Goal: Transaction & Acquisition: Purchase product/service

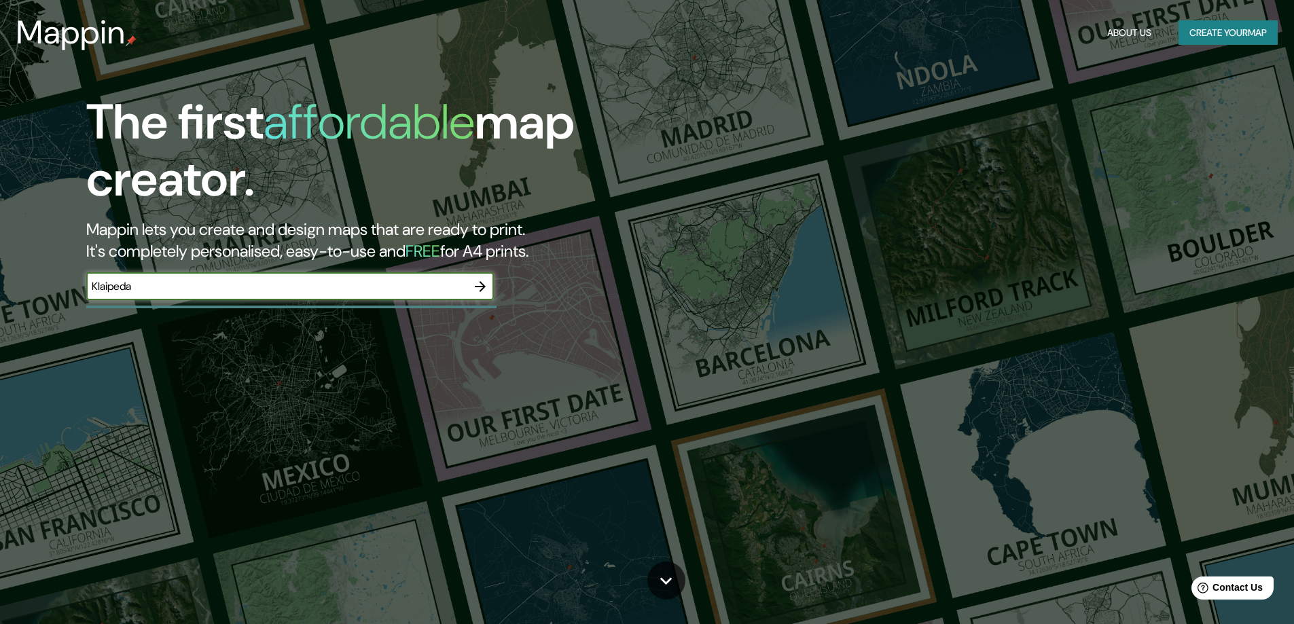
type input "Klaipeda"
click at [488, 291] on icon "button" at bounding box center [480, 286] width 16 height 16
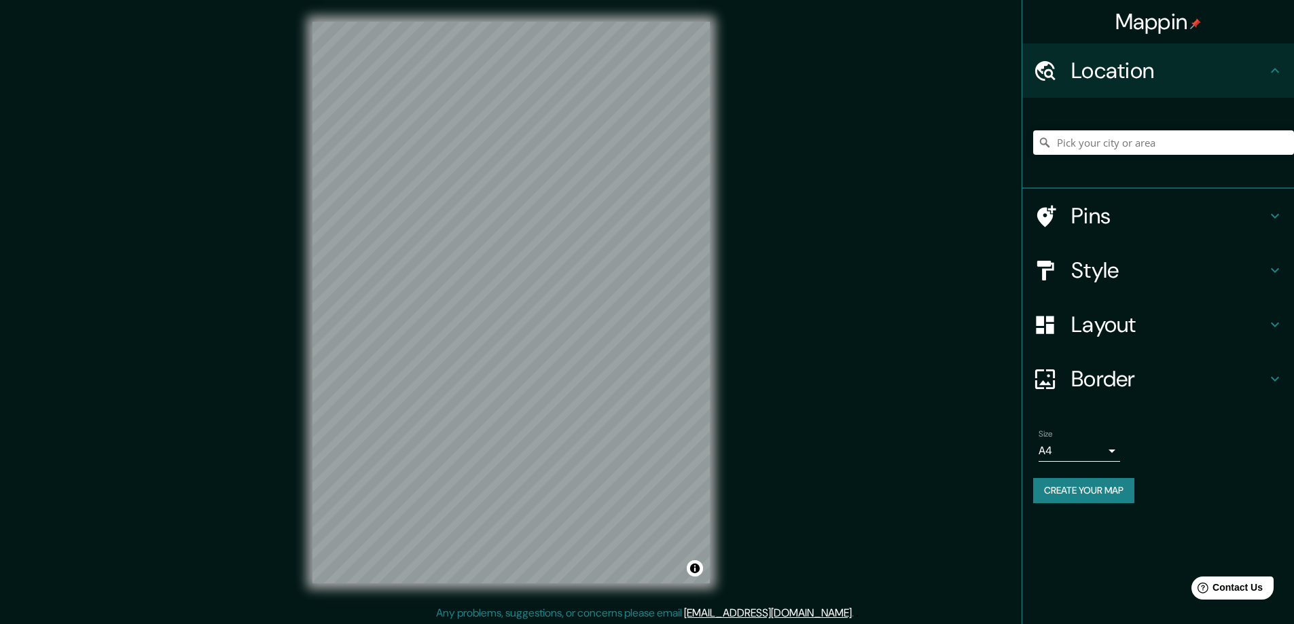
click at [806, 384] on div "Mappin Location Pins Style Layout Border Choose a border. Hint : you can make l…" at bounding box center [647, 313] width 1294 height 627
click at [439, 589] on div "© Mapbox © OpenStreetMap Improve this map" at bounding box center [511, 302] width 441 height 605
click at [280, 605] on div "Mappin Location Pins Style Layout Border Choose a border. Hint : you can make l…" at bounding box center [647, 313] width 1294 height 627
click at [1085, 457] on body "Mappin Location Pins Style Layout Border Choose a border. Hint : you can make l…" at bounding box center [647, 312] width 1294 height 624
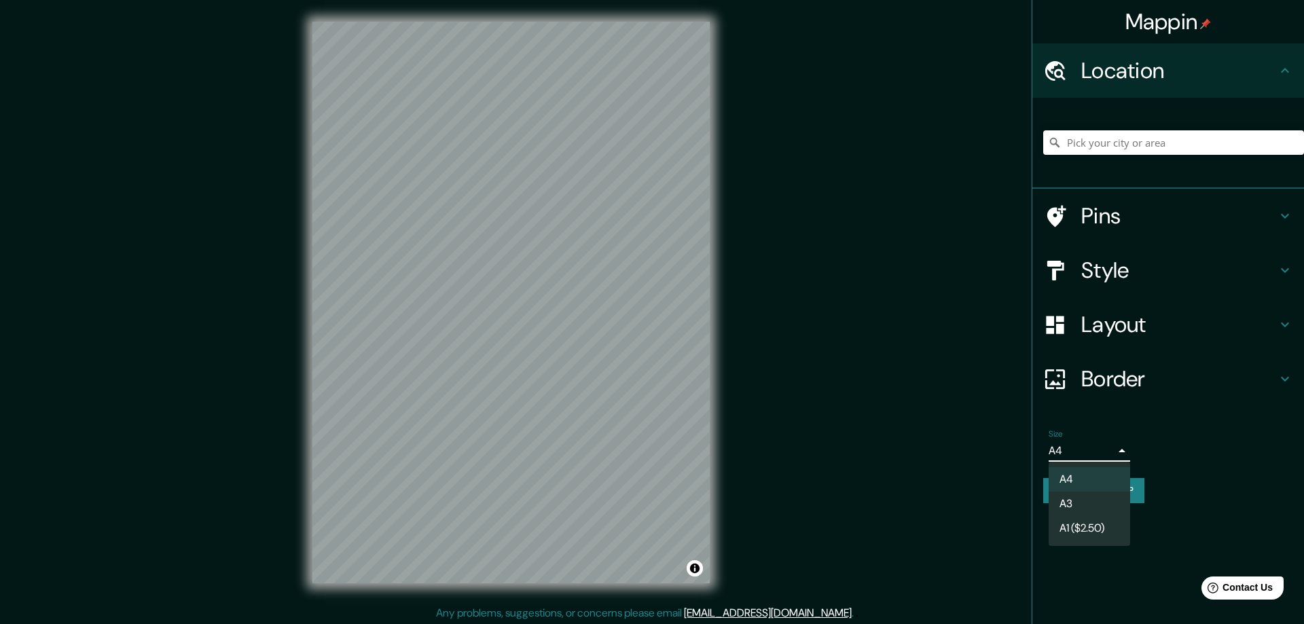
click at [1086, 501] on li "A3" at bounding box center [1090, 504] width 82 height 24
type input "a4"
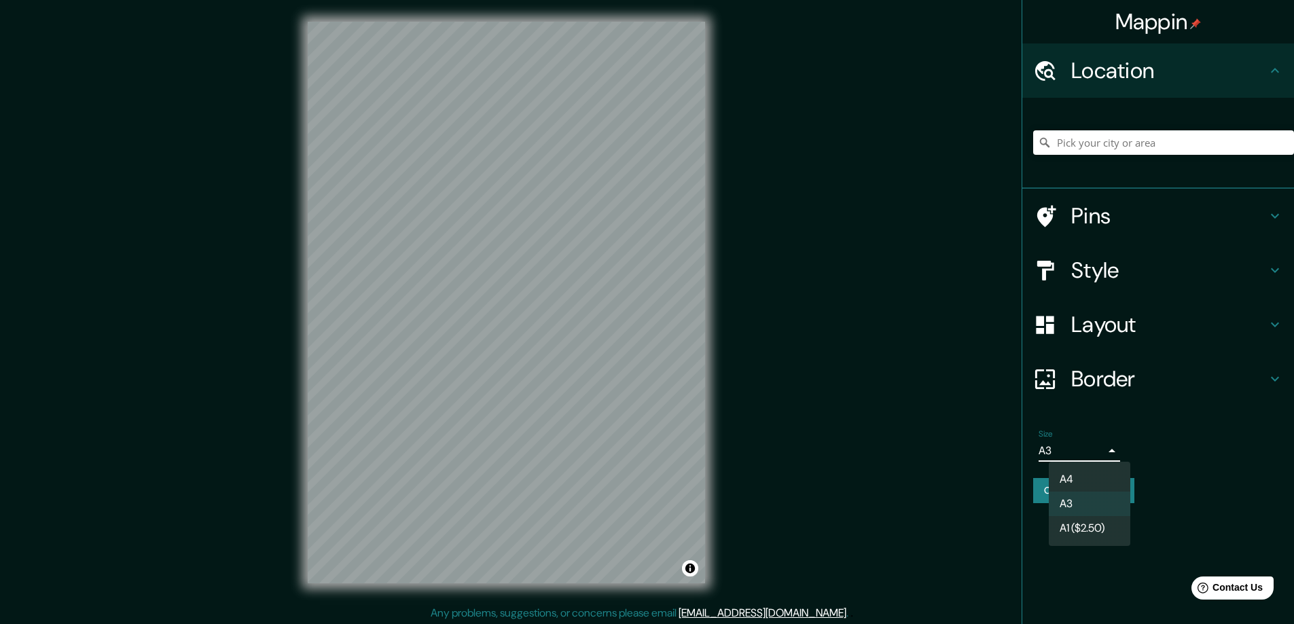
click at [1112, 458] on body "Mappin Location Pins Style Layout Border Choose a border. Hint : you can make l…" at bounding box center [647, 312] width 1294 height 624
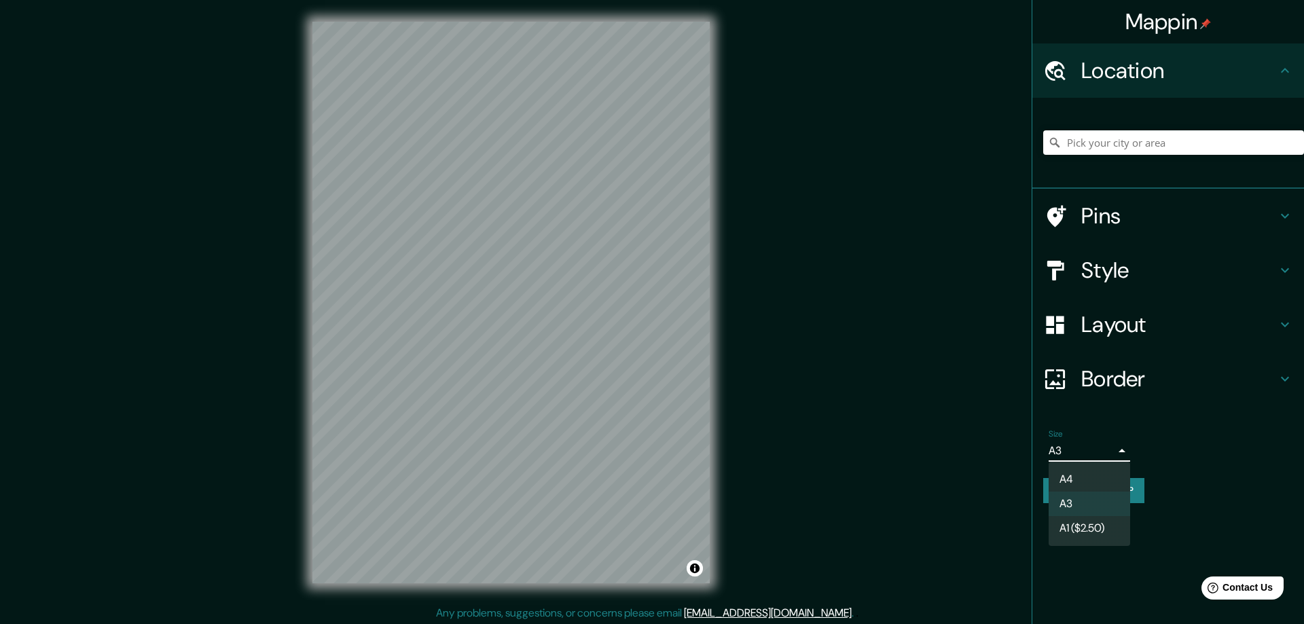
click at [1112, 458] on div at bounding box center [652, 312] width 1304 height 624
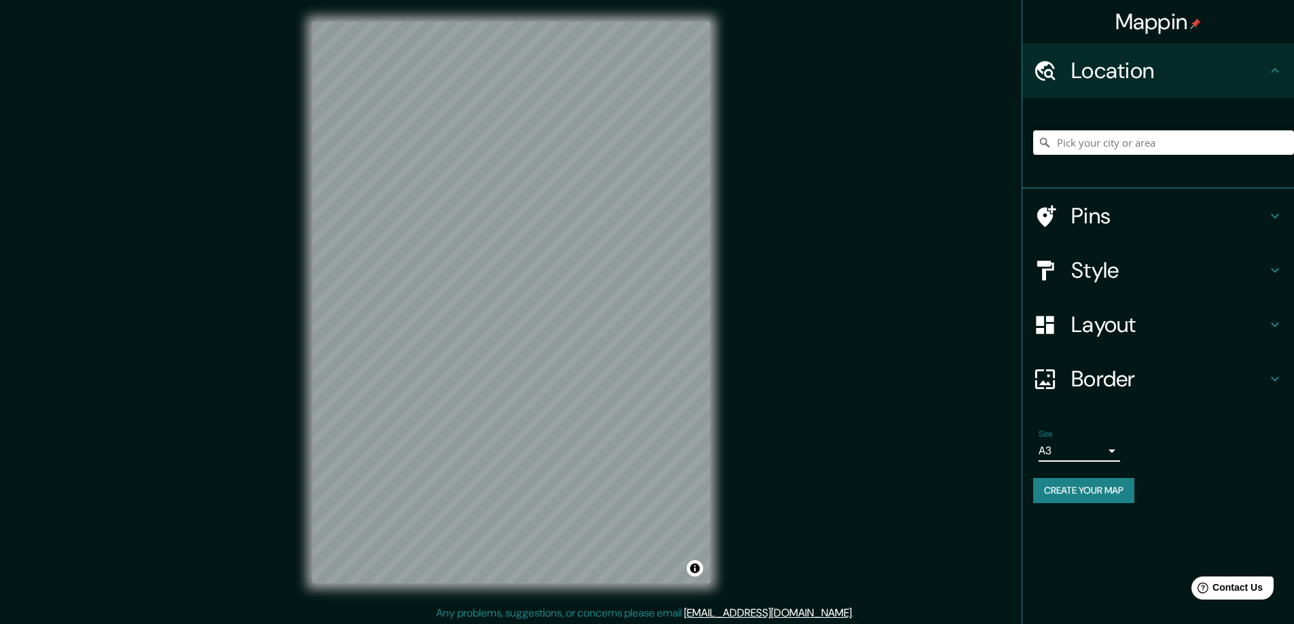
click at [1114, 492] on button "Create your map" at bounding box center [1083, 490] width 101 height 25
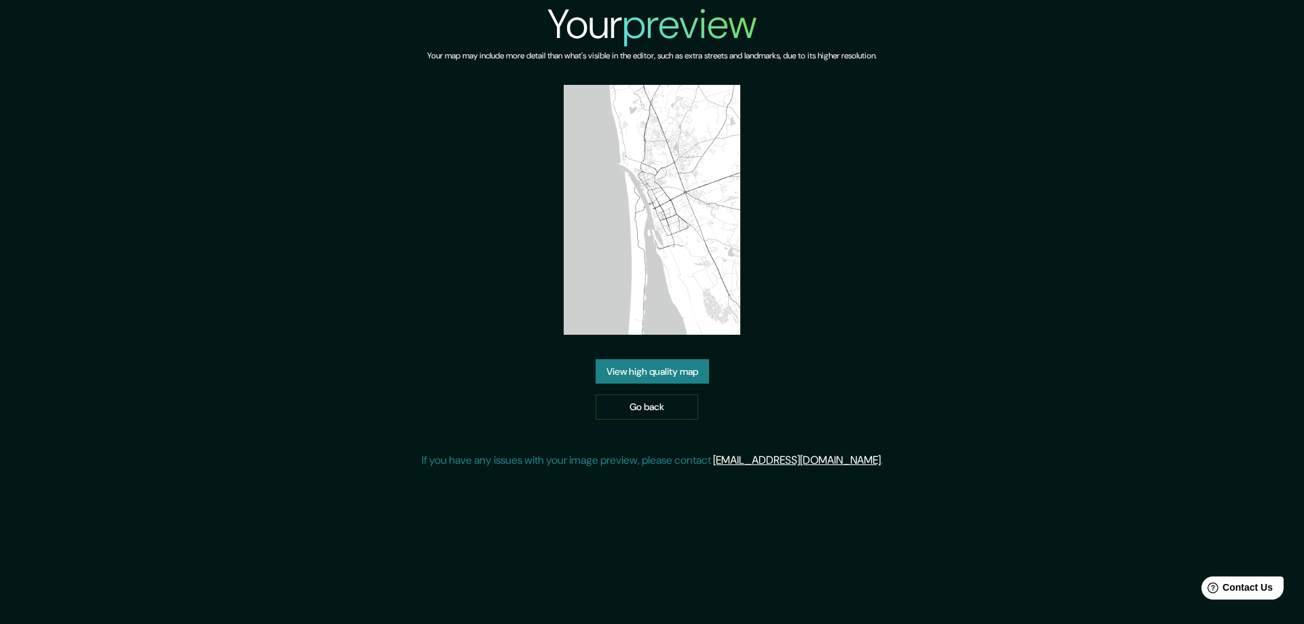
click at [700, 370] on link "View high quality map" at bounding box center [652, 371] width 113 height 25
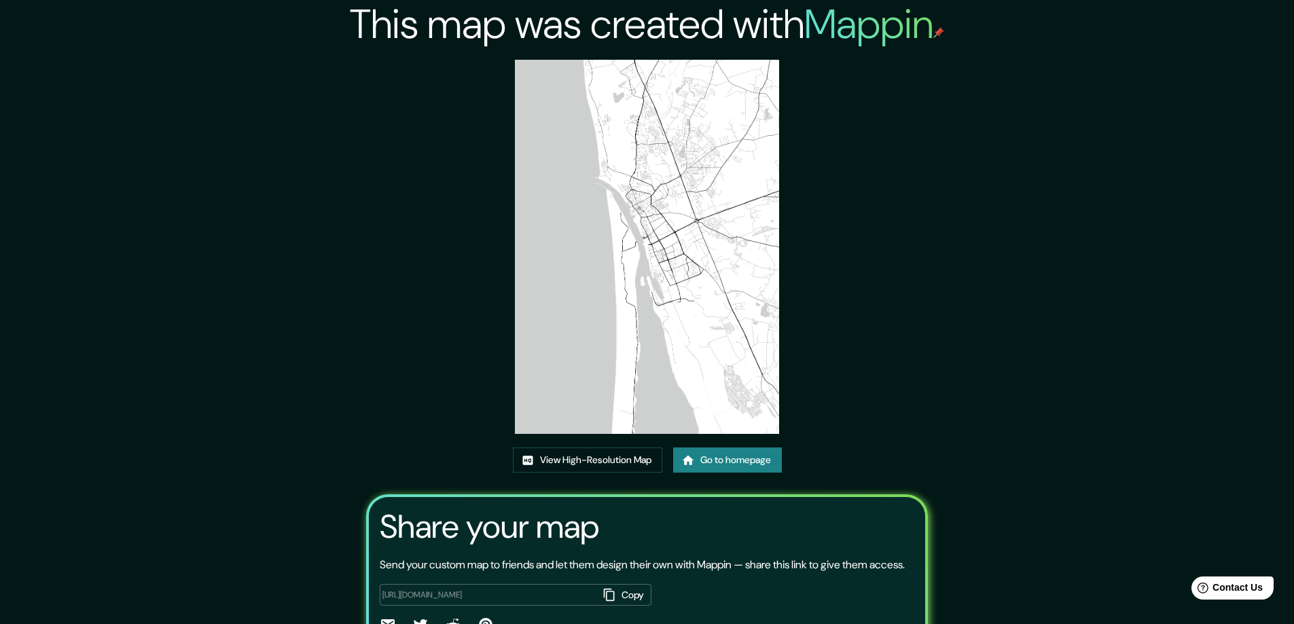
click at [719, 467] on link "Go to homepage" at bounding box center [727, 460] width 109 height 25
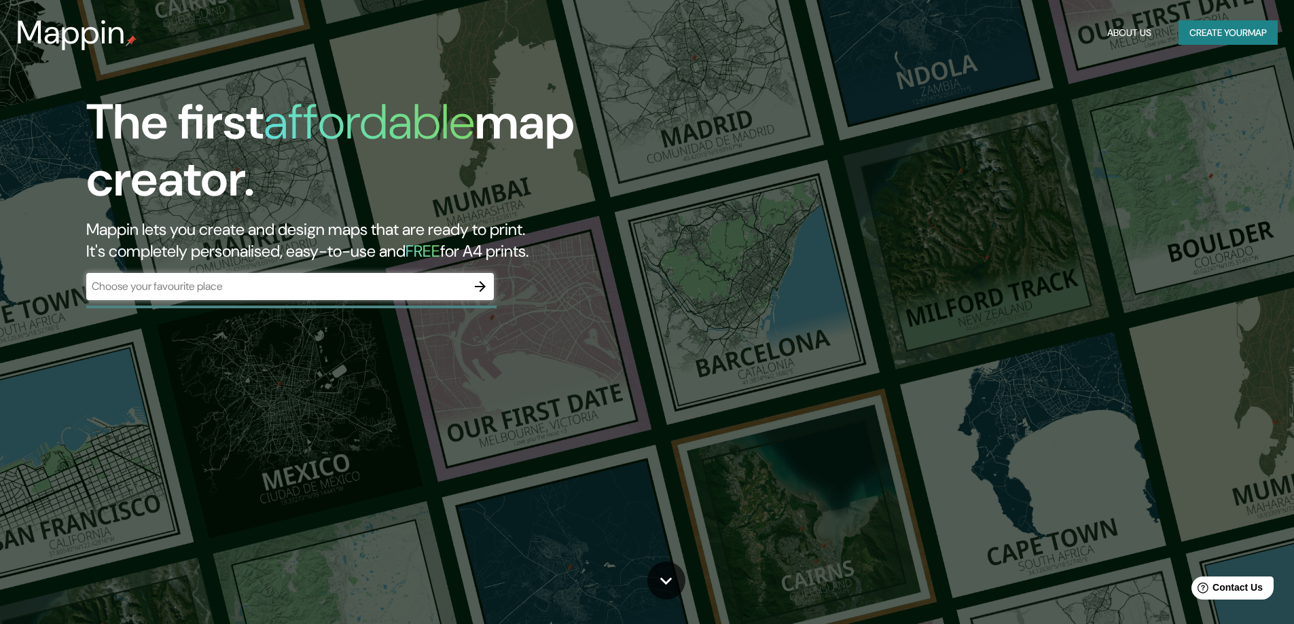
click at [395, 278] on div "​" at bounding box center [290, 286] width 408 height 27
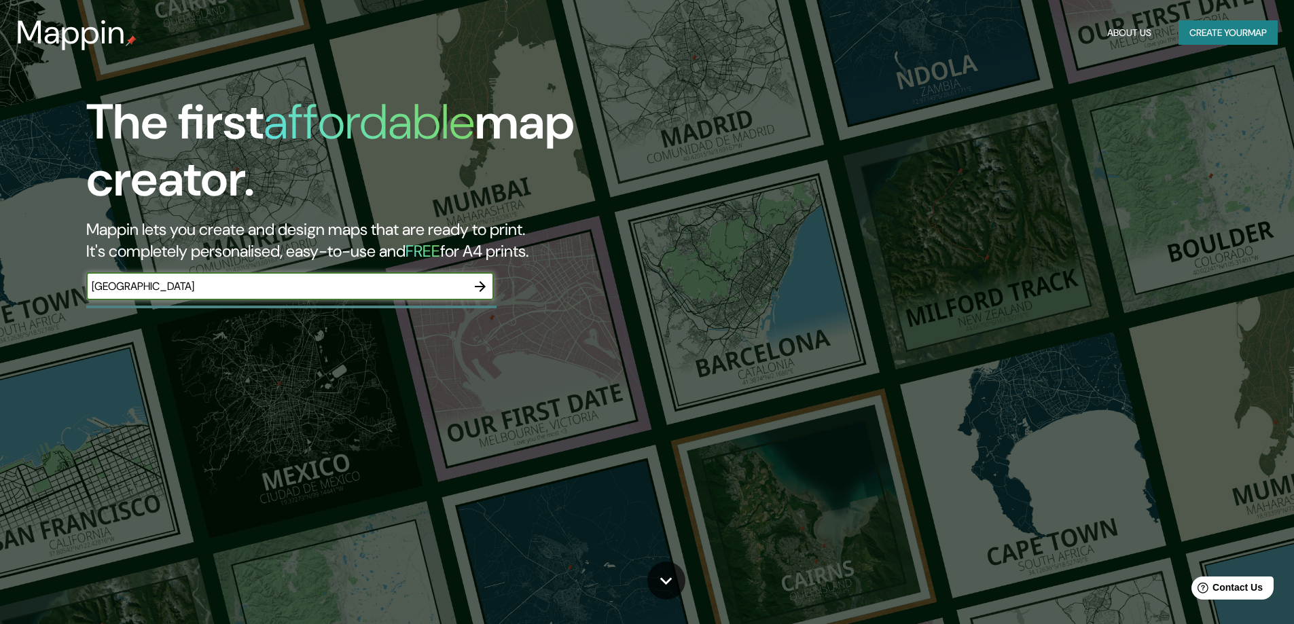
type input "Klaipėda"
click at [485, 287] on icon "button" at bounding box center [480, 286] width 11 height 11
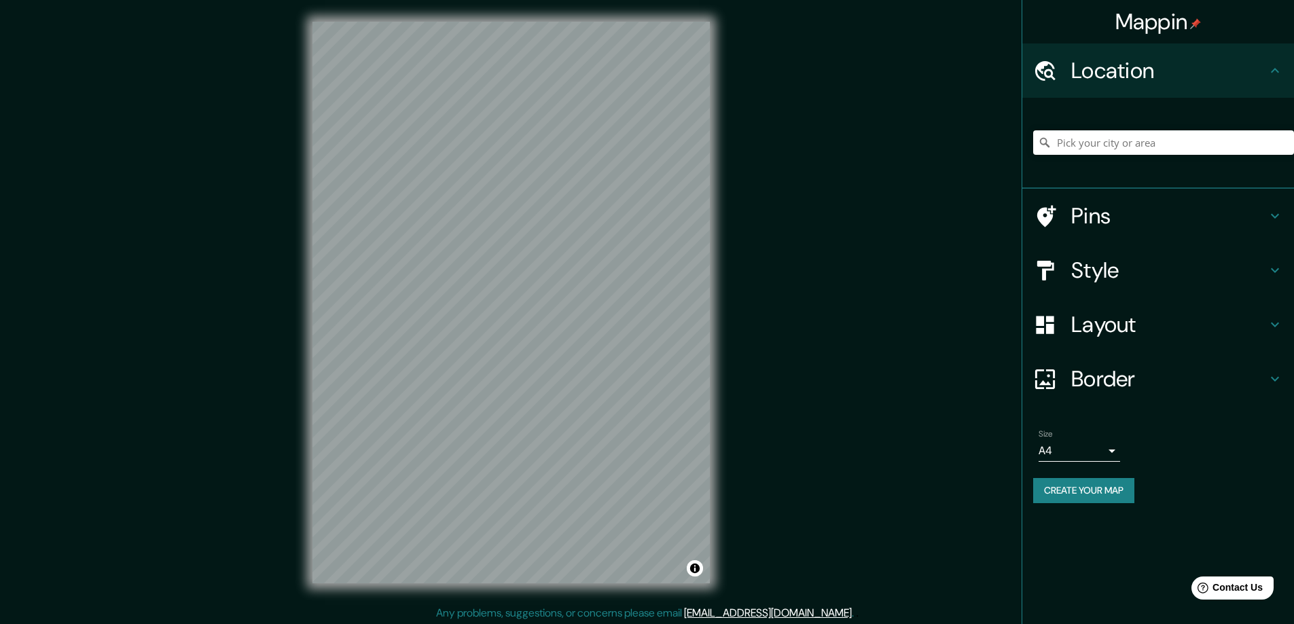
click at [442, 624] on html "Mappin Location Pins Style Layout Border Choose a border. Hint : you can make l…" at bounding box center [647, 312] width 1294 height 624
click at [1165, 152] on input "Pick your city or area" at bounding box center [1163, 142] width 261 height 24
type input "Vilnius"
click at [259, 314] on div "Mappin Location Vilnius Pins Style Layout Border Choose a border. Hint : you ca…" at bounding box center [647, 313] width 1294 height 627
click at [257, 416] on div "Mappin Location Vilnius Pins Style Layout Border Choose a border. Hint : you ca…" at bounding box center [647, 313] width 1294 height 627
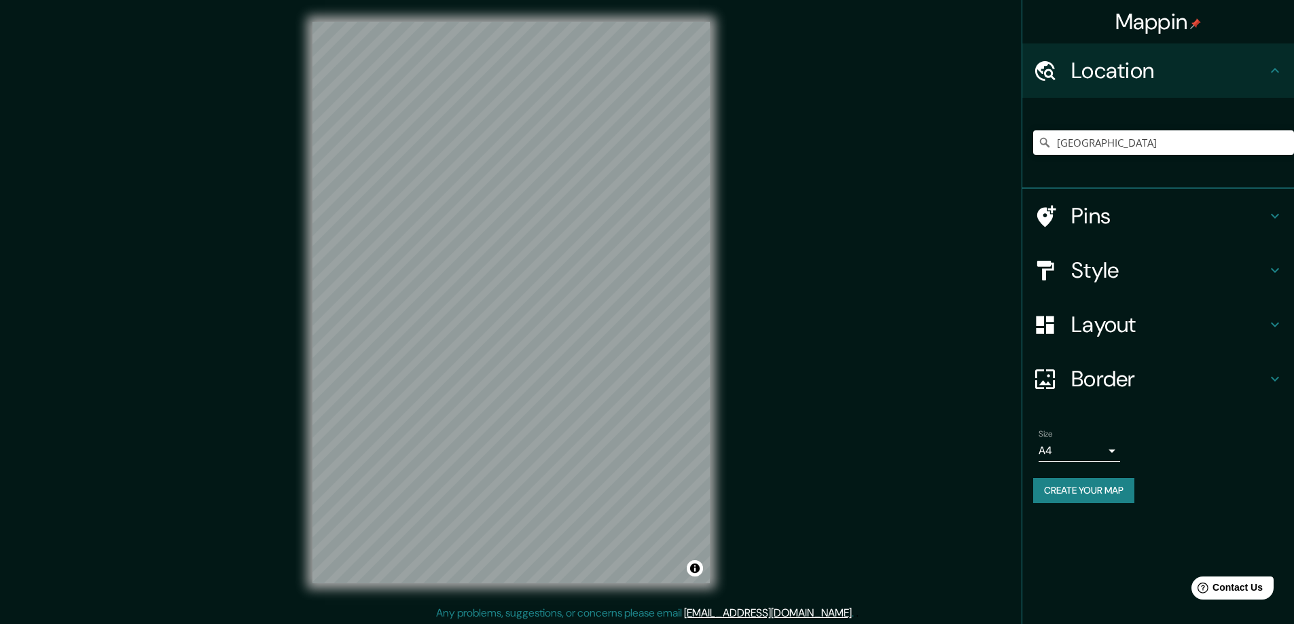
click at [1132, 206] on h4 "Pins" at bounding box center [1169, 215] width 196 height 27
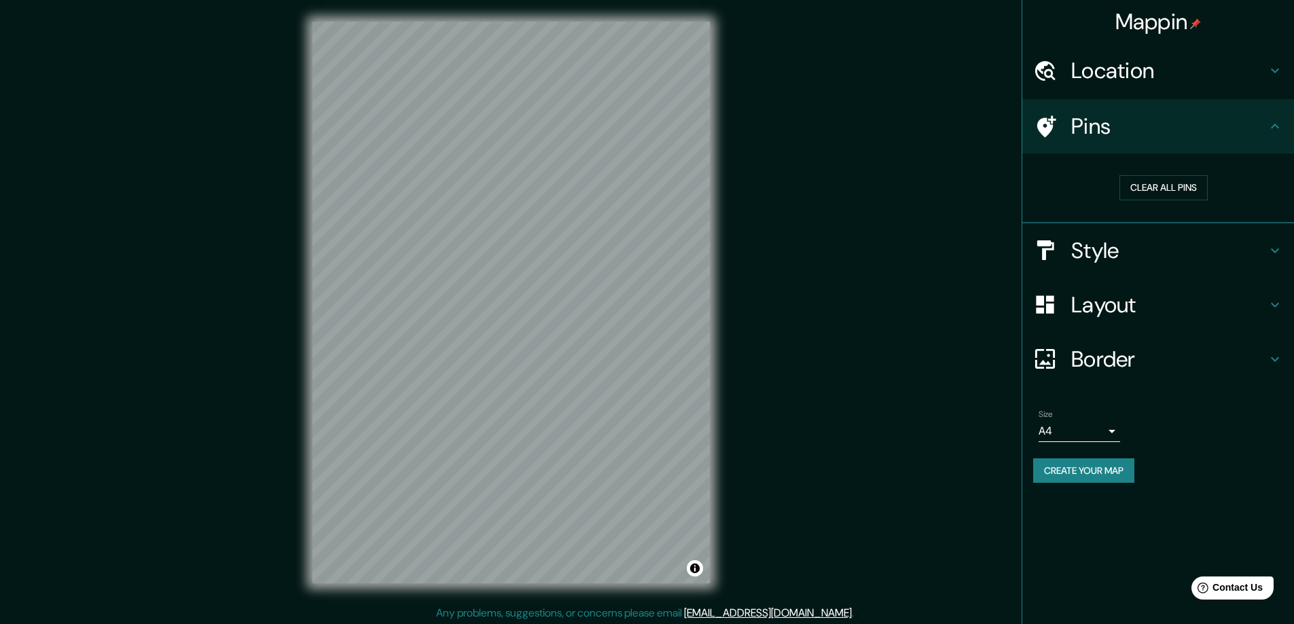
click at [1102, 254] on h4 "Style" at bounding box center [1169, 250] width 196 height 27
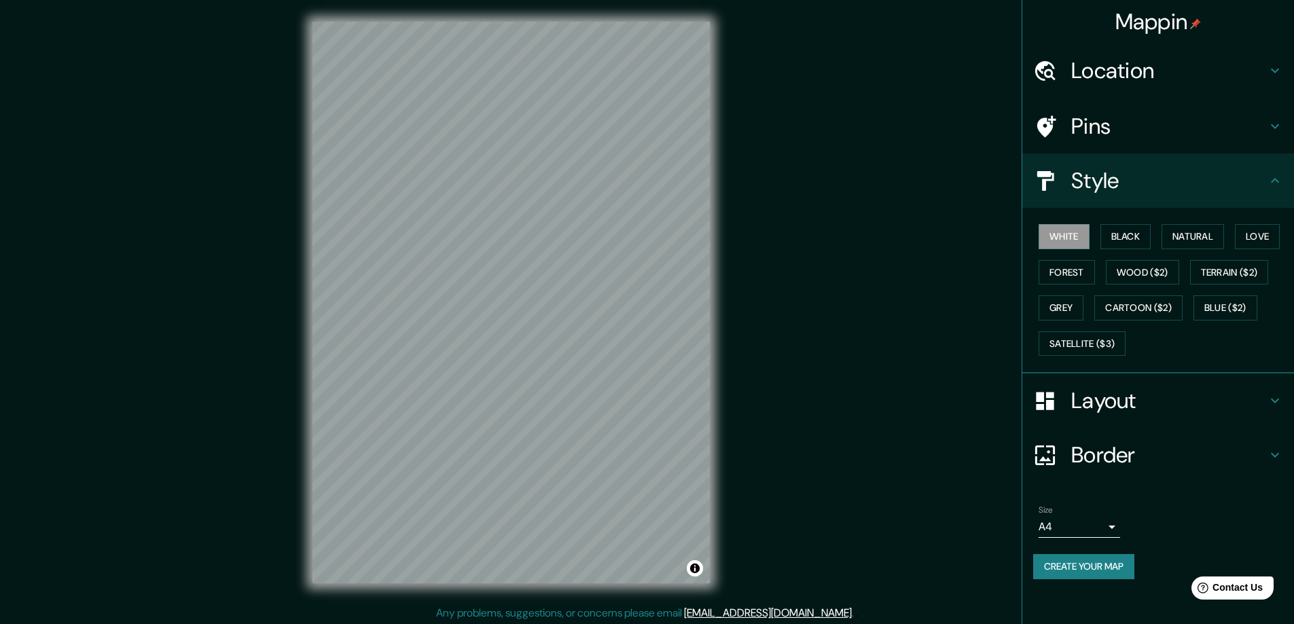
click at [1223, 221] on div "White Black Natural Love Forest Wood ($2) Terrain ($2) Grey Cartoon ($2) Blue (…" at bounding box center [1163, 290] width 261 height 143
click at [1214, 234] on button "Natural" at bounding box center [1192, 236] width 62 height 25
click at [1278, 238] on button "Love" at bounding box center [1257, 236] width 45 height 25
click at [1111, 268] on button "Wood ($2)" at bounding box center [1142, 272] width 73 height 25
click at [1079, 269] on button "Forest" at bounding box center [1067, 272] width 56 height 25
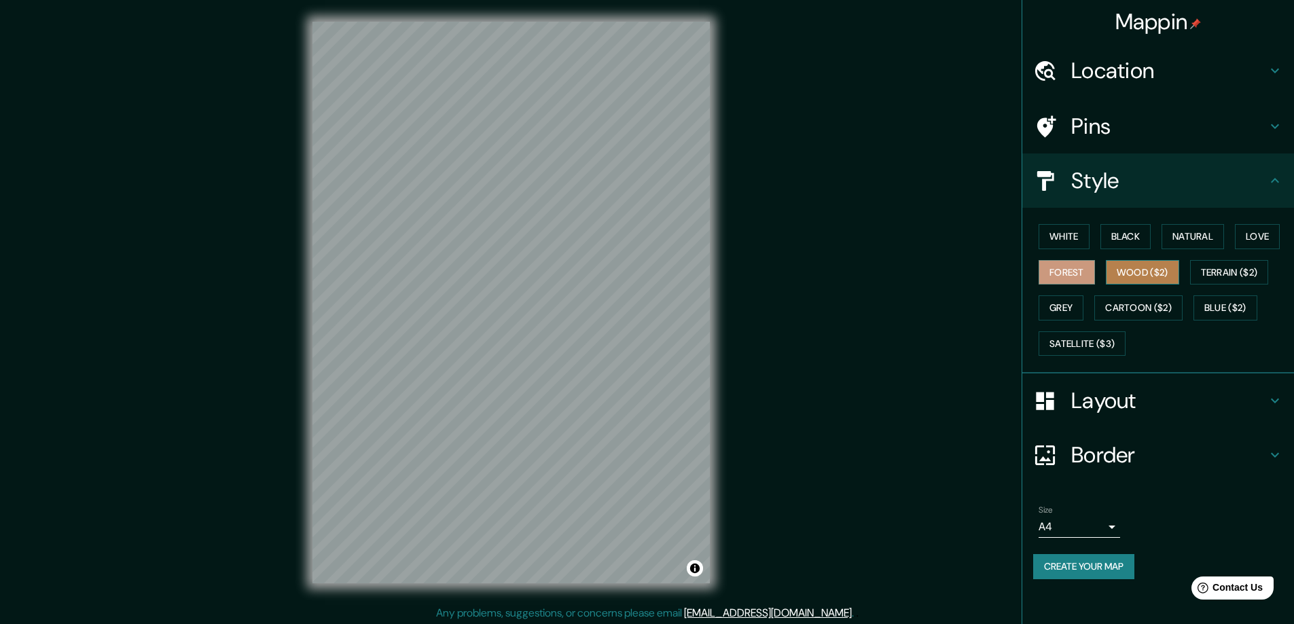
click at [1139, 268] on button "Wood ($2)" at bounding box center [1142, 272] width 73 height 25
click at [1064, 269] on button "Forest" at bounding box center [1067, 272] width 56 height 25
click at [1240, 272] on button "Terrain ($2)" at bounding box center [1229, 272] width 79 height 25
click at [1066, 295] on div "White Black Natural Love Forest Wood ($2) Terrain ($2) Grey Cartoon ($2) Blue (…" at bounding box center [1163, 290] width 261 height 143
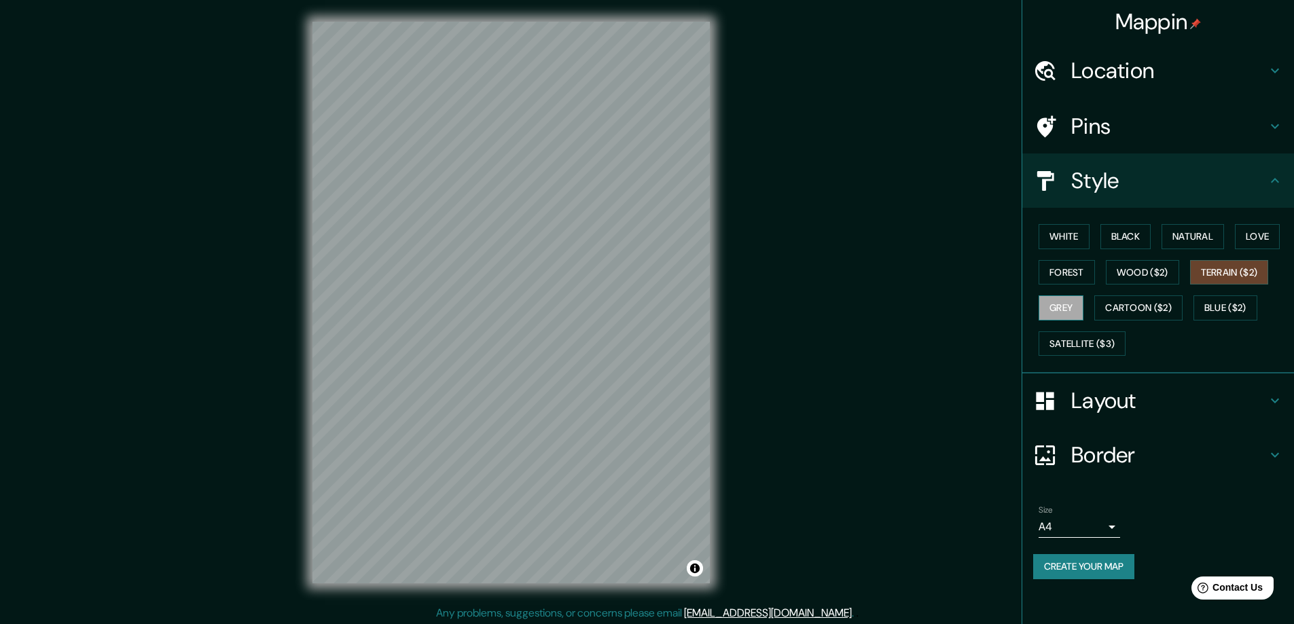
click at [1066, 306] on button "Grey" at bounding box center [1061, 307] width 45 height 25
click at [1132, 306] on button "Cartoon ($2)" at bounding box center [1138, 307] width 88 height 25
click at [1235, 312] on button "Blue ($2)" at bounding box center [1225, 307] width 64 height 25
click at [1052, 316] on button "Grey" at bounding box center [1061, 307] width 45 height 25
click at [1117, 317] on button "Cartoon ($2)" at bounding box center [1138, 307] width 88 height 25
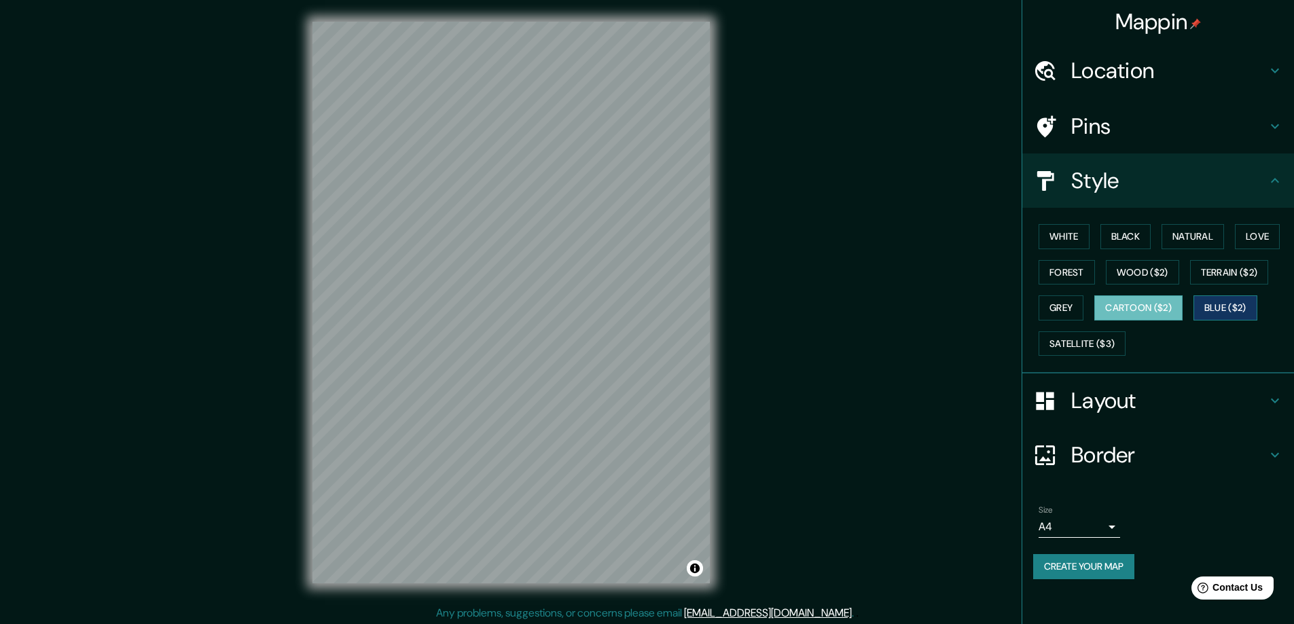
click at [1235, 310] on button "Blue ($2)" at bounding box center [1225, 307] width 64 height 25
click at [1096, 348] on button "Satellite ($3)" at bounding box center [1082, 343] width 87 height 25
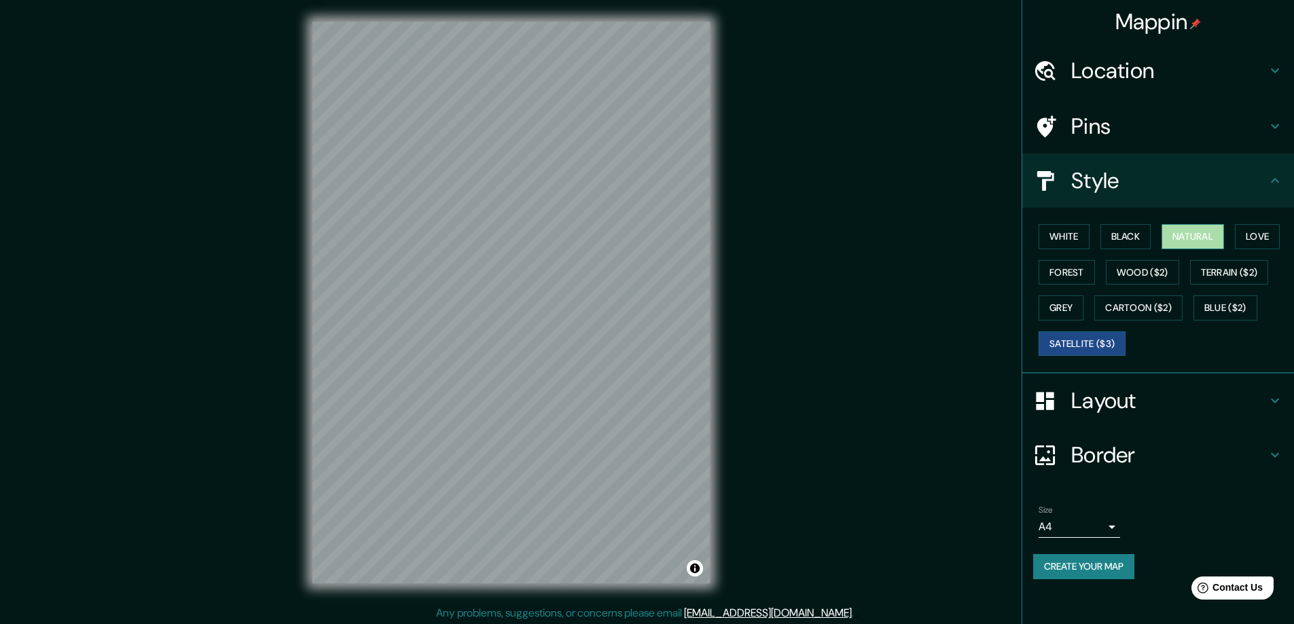
click at [1197, 236] on button "Natural" at bounding box center [1192, 236] width 62 height 25
click at [1081, 403] on h4 "Layout" at bounding box center [1169, 400] width 196 height 27
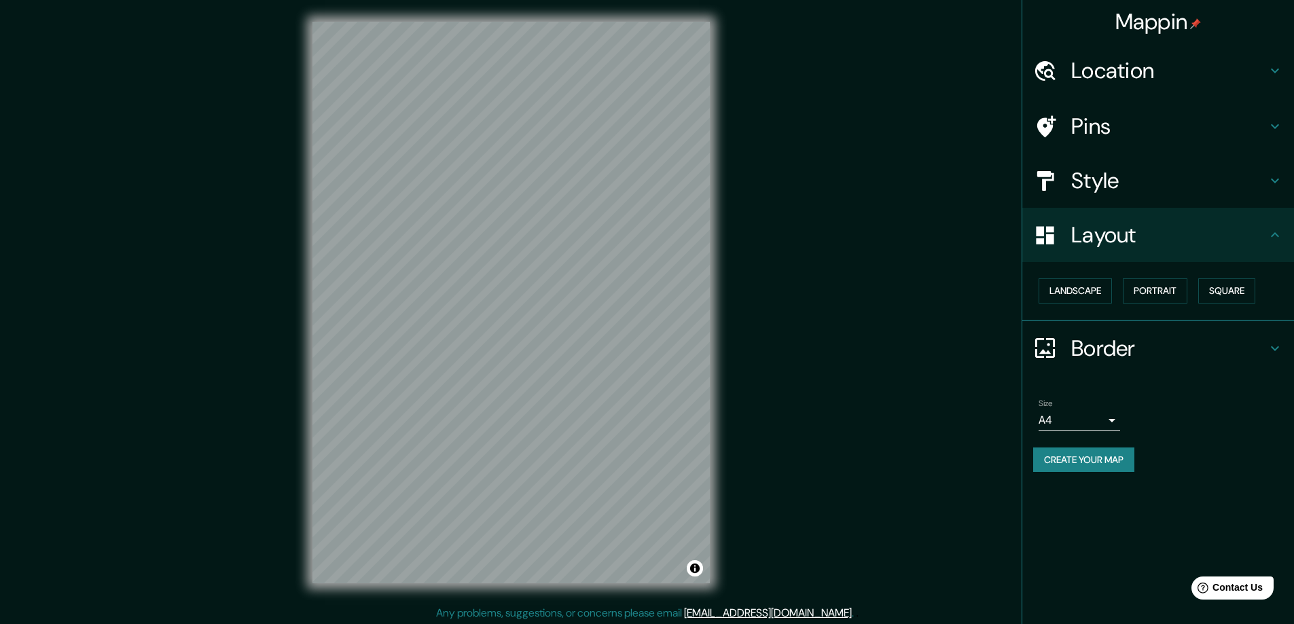
click at [1123, 198] on div "Style" at bounding box center [1158, 181] width 272 height 54
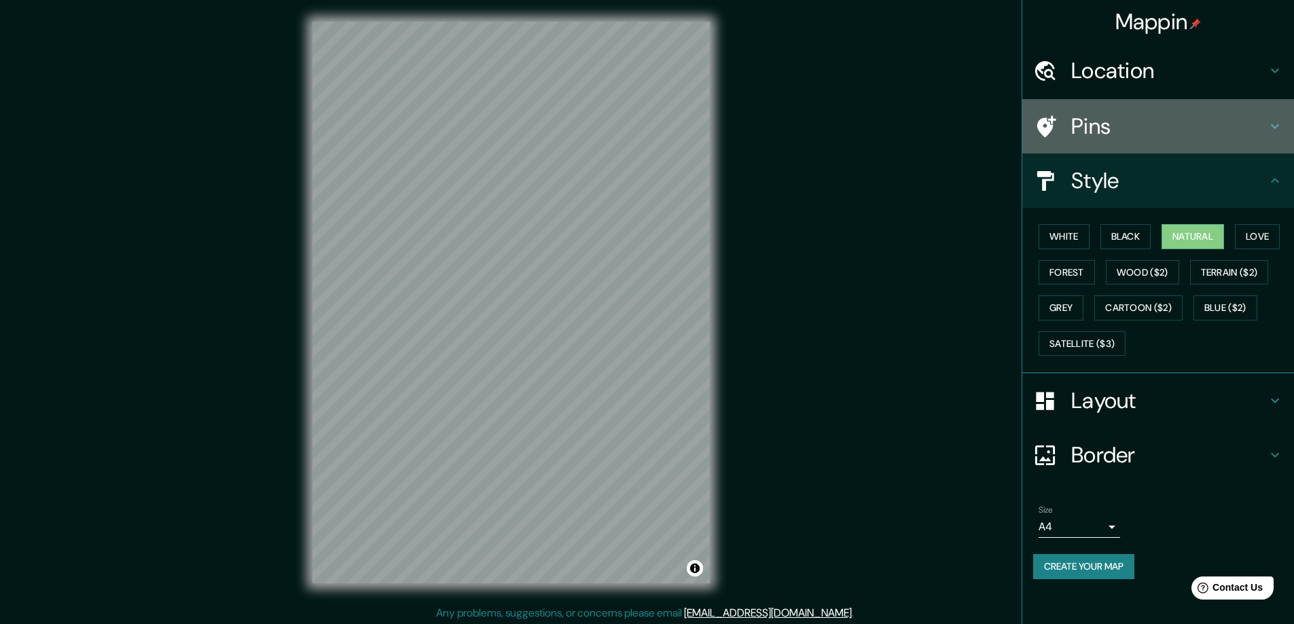
click at [1141, 126] on h4 "Pins" at bounding box center [1169, 126] width 196 height 27
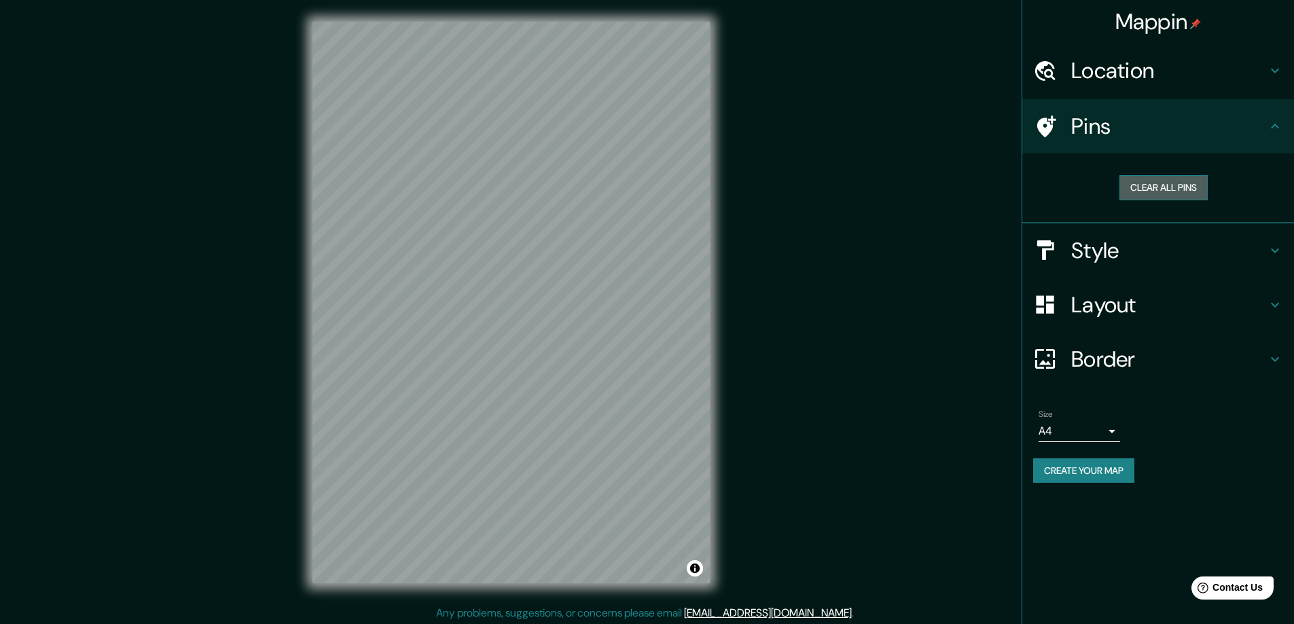
click at [1180, 187] on button "Clear all pins" at bounding box center [1163, 187] width 88 height 25
click at [1099, 186] on div "Clear all pins" at bounding box center [1163, 187] width 239 height 25
click at [1116, 320] on div "Layout" at bounding box center [1158, 305] width 272 height 54
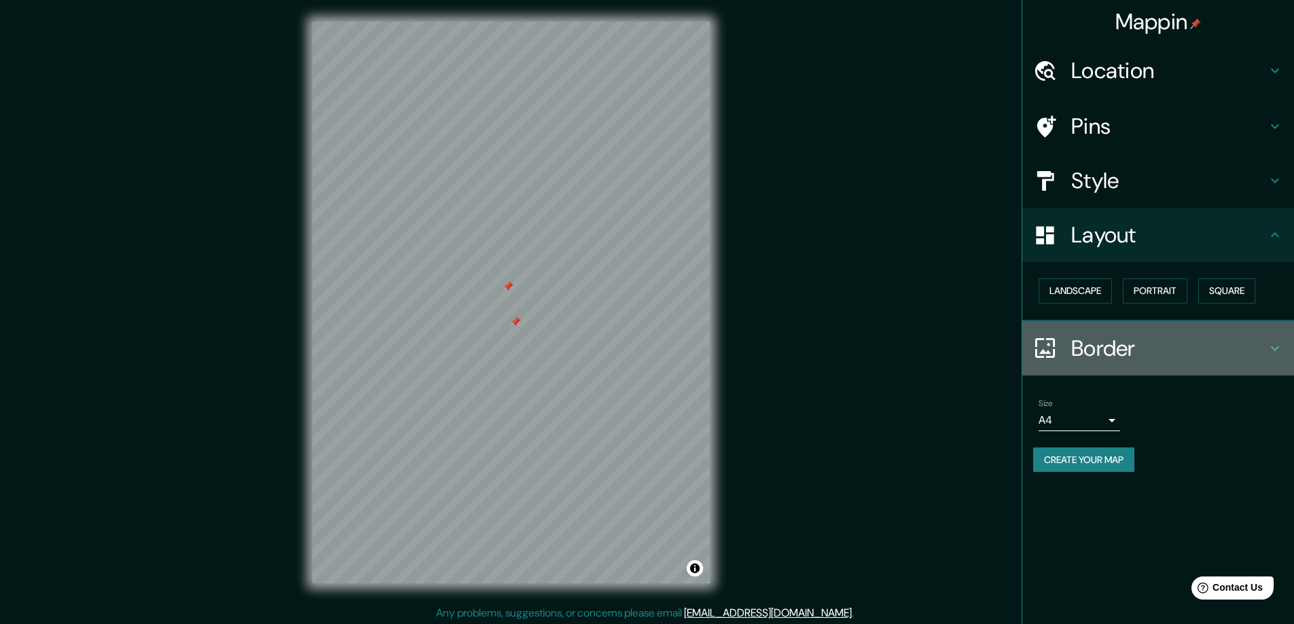
click at [1111, 356] on h4 "Border" at bounding box center [1169, 348] width 196 height 27
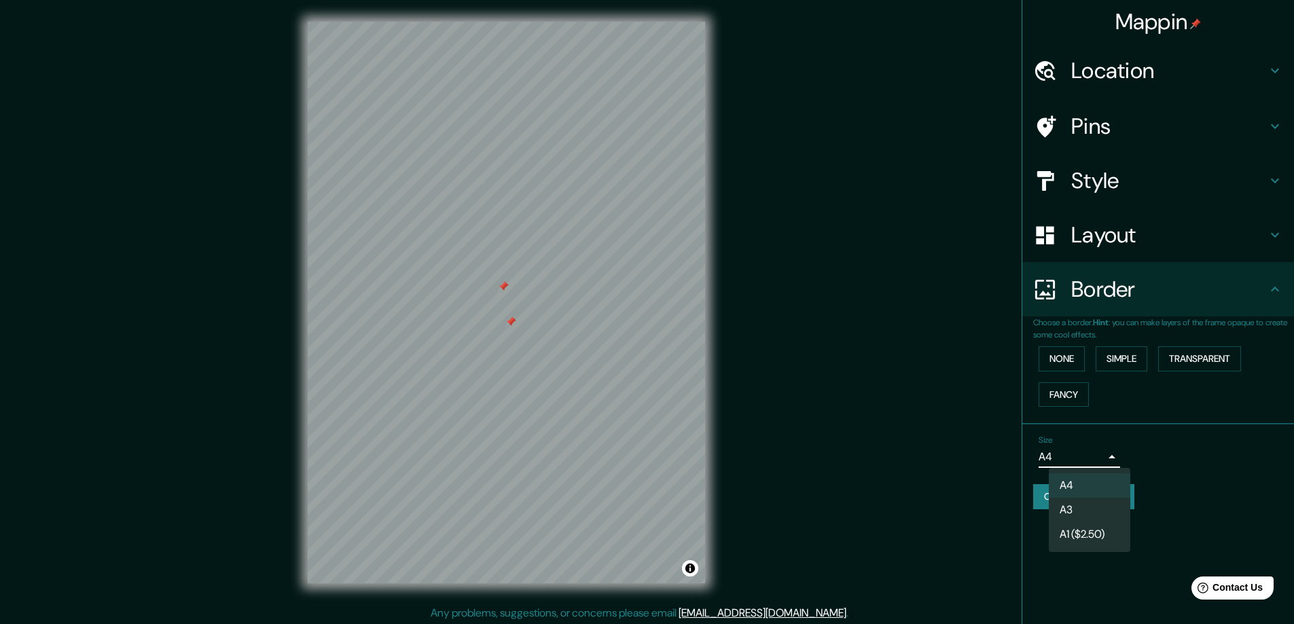
click at [1065, 458] on body "Mappin Location Vilnius Pins Style Layout Border Choose a border. Hint : you ca…" at bounding box center [647, 312] width 1294 height 624
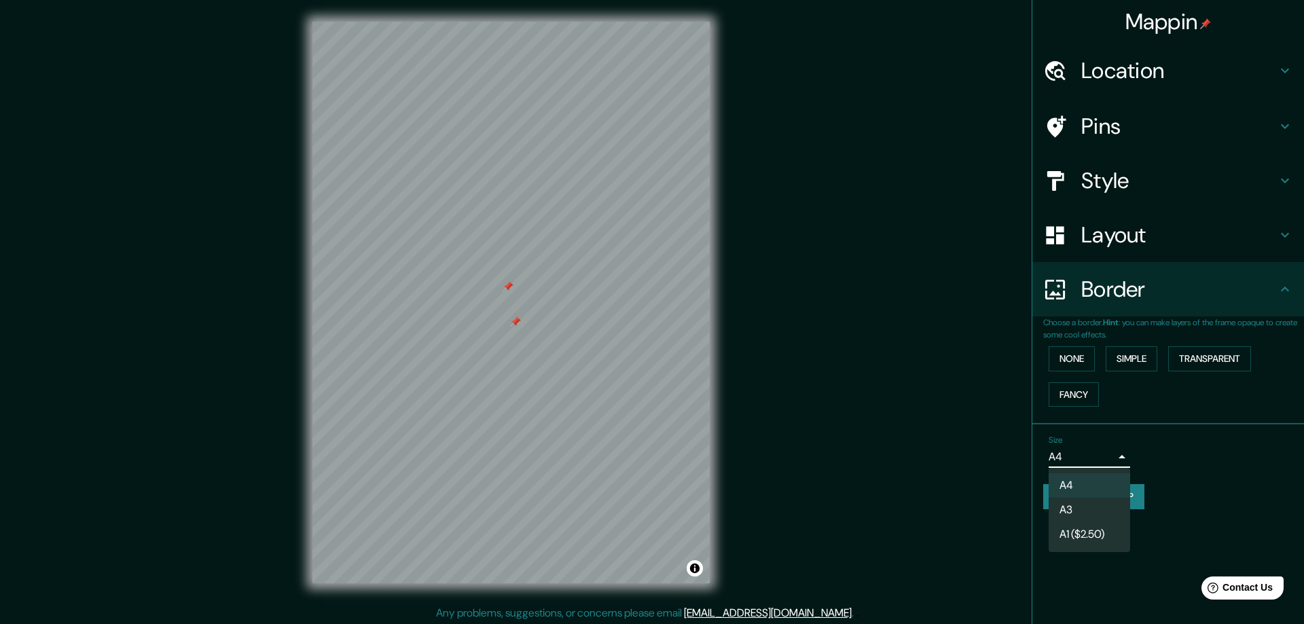
click at [1237, 488] on div at bounding box center [652, 312] width 1304 height 624
